Goal: Task Accomplishment & Management: Manage account settings

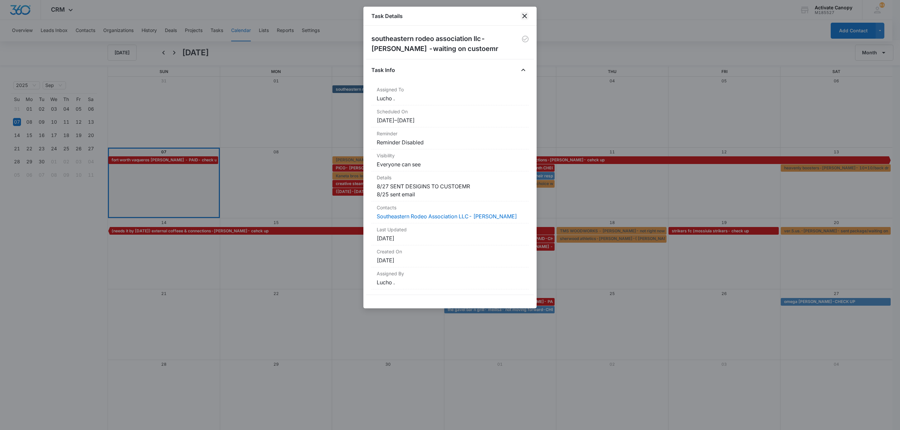
click at [526, 17] on icon "close" at bounding box center [524, 16] width 5 height 5
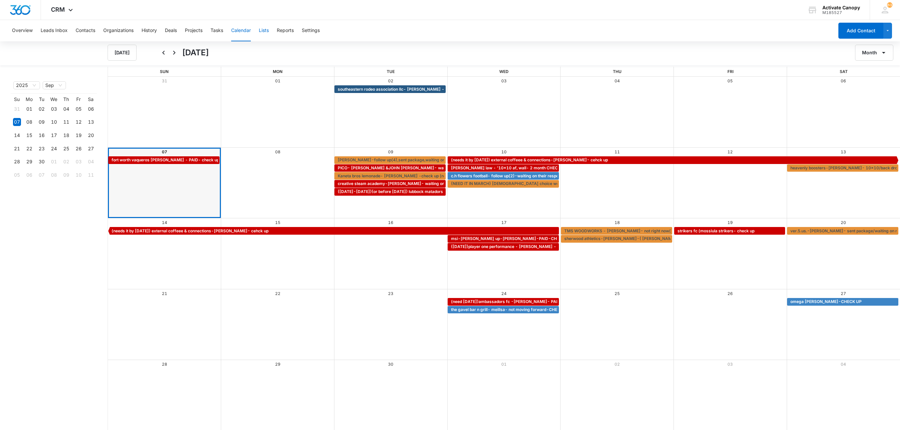
click at [261, 29] on button "Lists" at bounding box center [264, 30] width 10 height 21
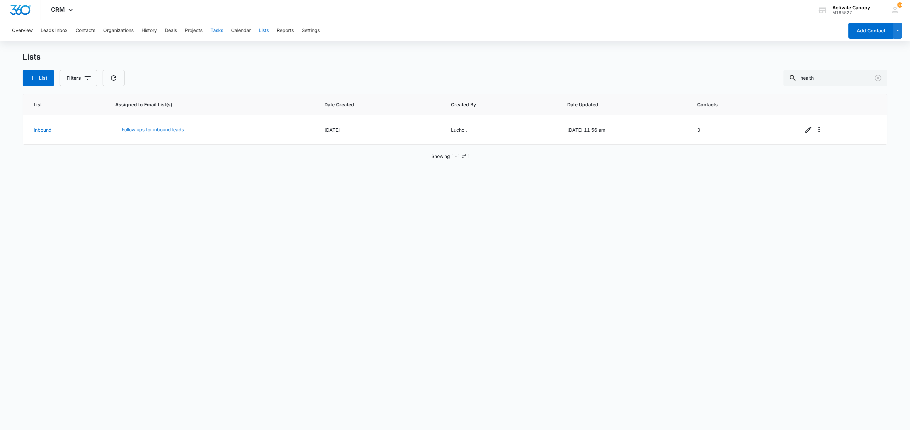
click at [221, 26] on button "Tasks" at bounding box center [217, 30] width 13 height 21
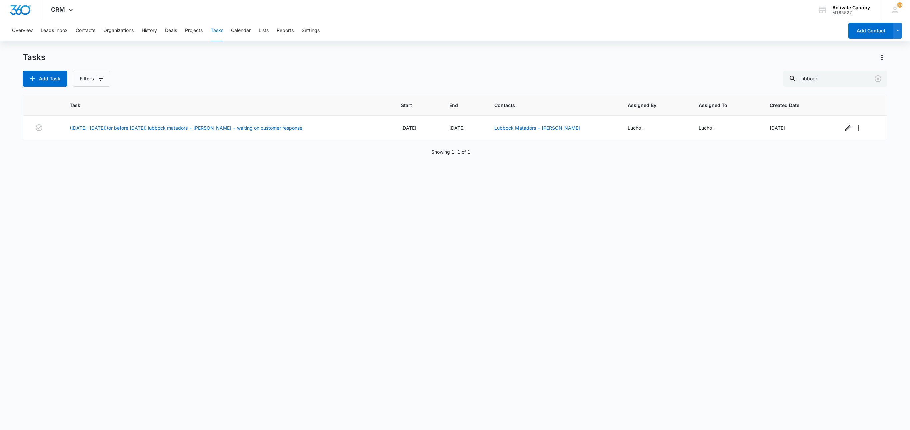
click at [678, 213] on div "Task Start End Contacts Assigned By Assigned To Created Date ([DATE]-[DATE])(or…" at bounding box center [455, 258] width 865 height 327
click at [829, 73] on input "lubbock" at bounding box center [836, 79] width 104 height 16
click at [844, 129] on icon "button" at bounding box center [848, 128] width 8 height 8
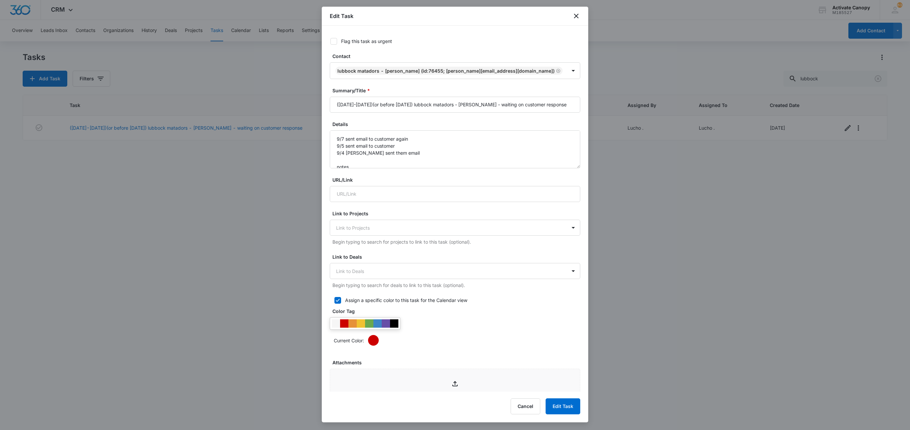
type input "[DATE]"
click at [383, 158] on textarea "9/7 sent email to customer again 9/5 sent email to customer 9/4 [PERSON_NAME] s…" at bounding box center [455, 149] width 251 height 38
click at [419, 151] on textarea "9/7 sent email to customer again 9/5 sent email to customer 9/4 [PERSON_NAME] s…" at bounding box center [455, 149] width 251 height 38
click at [560, 108] on input "([DATE]-[DATE])(or before [DATE]) lubbock matadors - [PERSON_NAME] - waiting on…" at bounding box center [455, 105] width 251 height 16
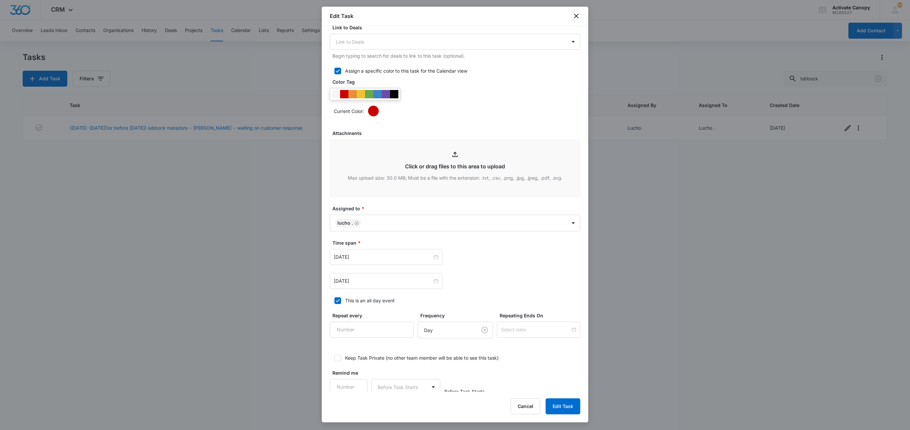
scroll to position [229, 0]
type input "([DATE]-[DATE])(or before [DATE]) lubbock matadors - [PERSON_NAME] - waiting on…"
click at [387, 285] on input "[DATE]" at bounding box center [383, 280] width 99 height 7
click at [484, 265] on div "[DATE]" at bounding box center [455, 257] width 251 height 16
click at [555, 400] on button "Edit Task" at bounding box center [563, 406] width 35 height 16
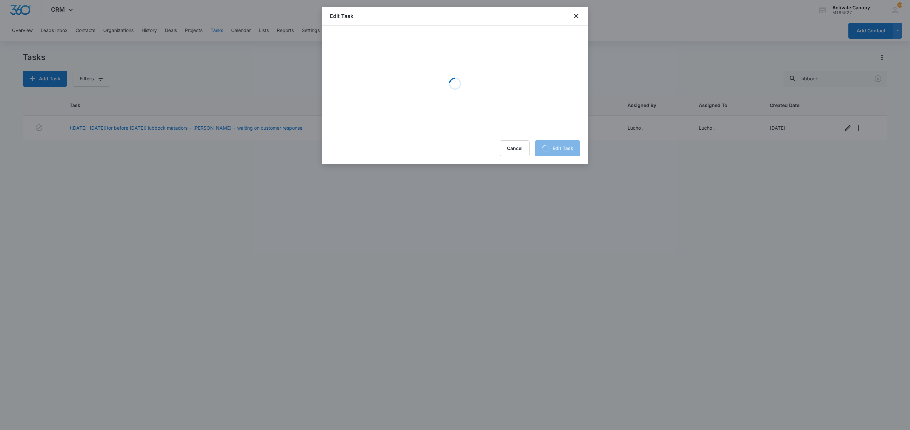
scroll to position [0, 0]
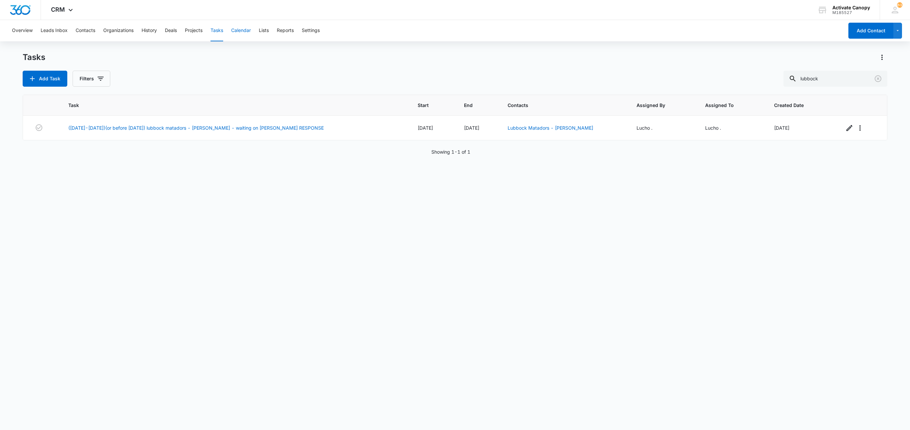
click at [245, 29] on button "Calendar" at bounding box center [241, 30] width 20 height 21
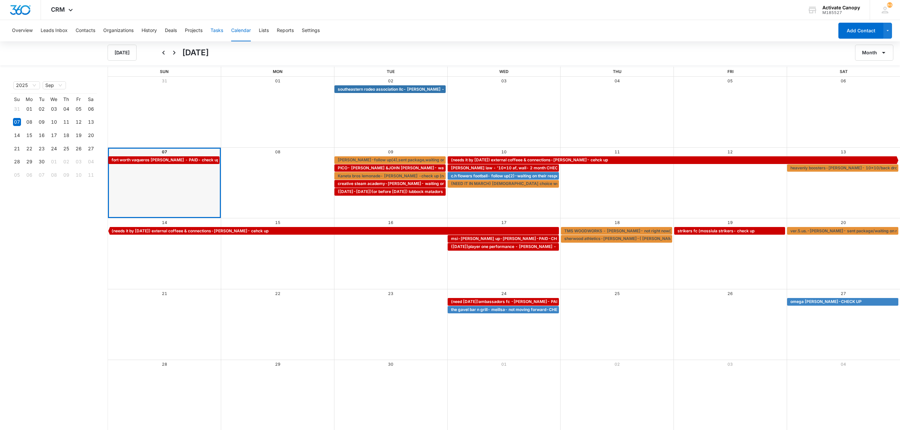
click at [216, 25] on button "Tasks" at bounding box center [217, 30] width 13 height 21
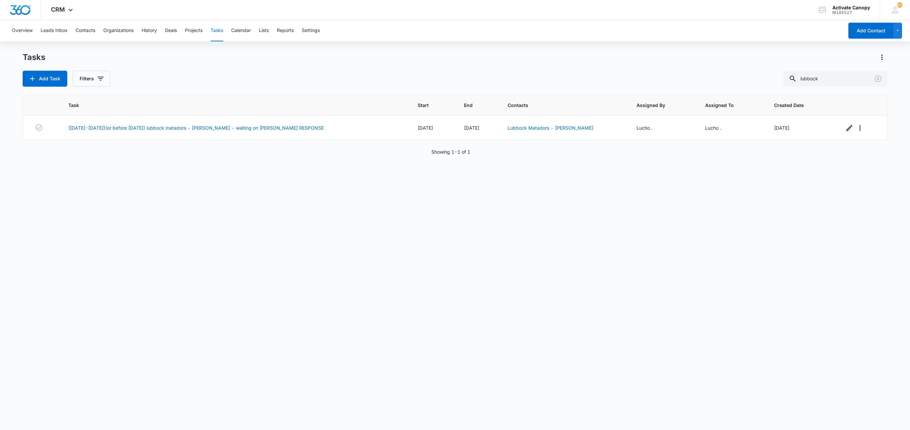
click at [428, 207] on div "Task Start End Contacts Assigned By Assigned To Created Date ([DATE]-[DATE])(or…" at bounding box center [455, 258] width 865 height 327
